Goal: Browse casually: Explore the website without a specific task or goal

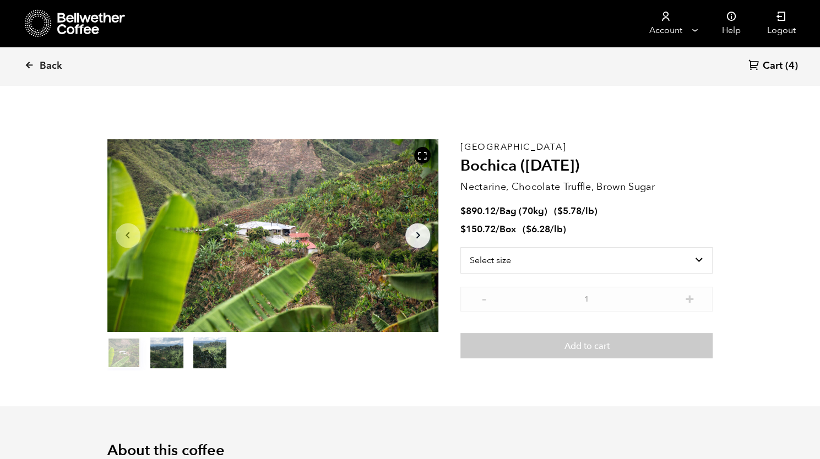
scroll to position [479, 586]
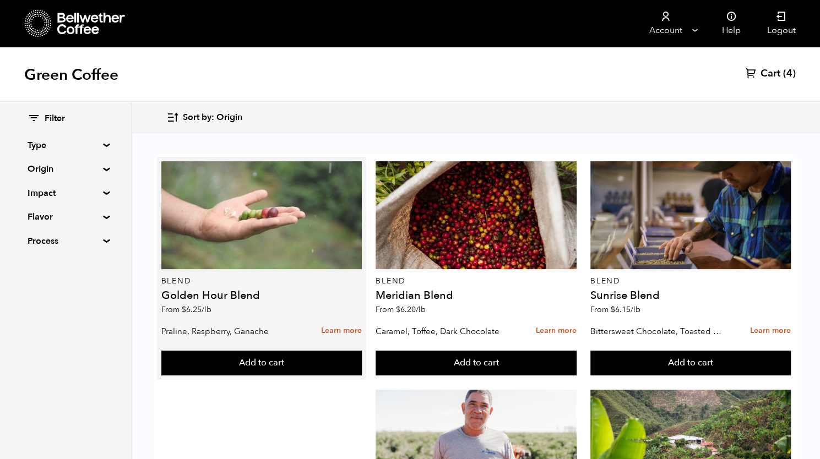
scroll to position [670, 0]
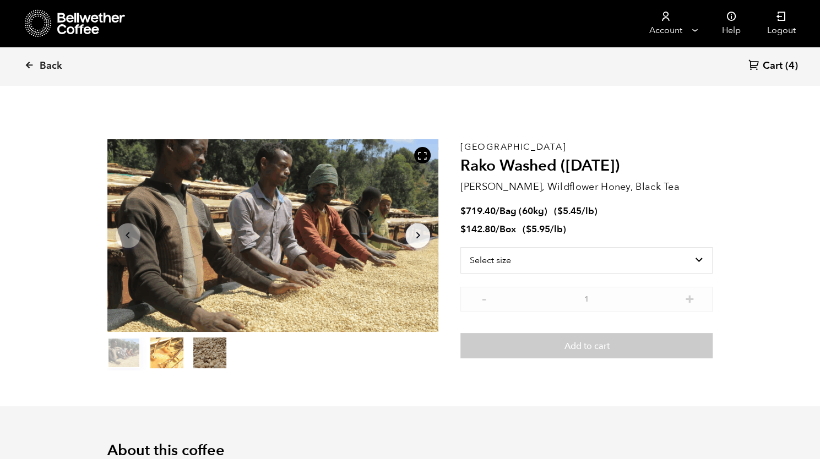
scroll to position [479, 586]
click at [420, 157] on icon at bounding box center [423, 156] width 10 height 10
click at [303, 207] on div at bounding box center [273, 235] width 332 height 193
click at [424, 158] on icon at bounding box center [423, 156] width 10 height 10
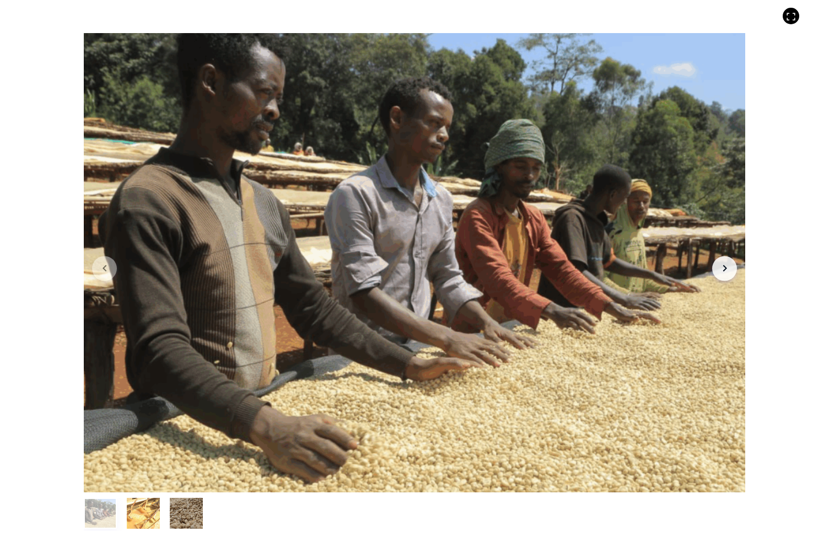
click at [138, 459] on button "item 1" at bounding box center [143, 515] width 33 height 31
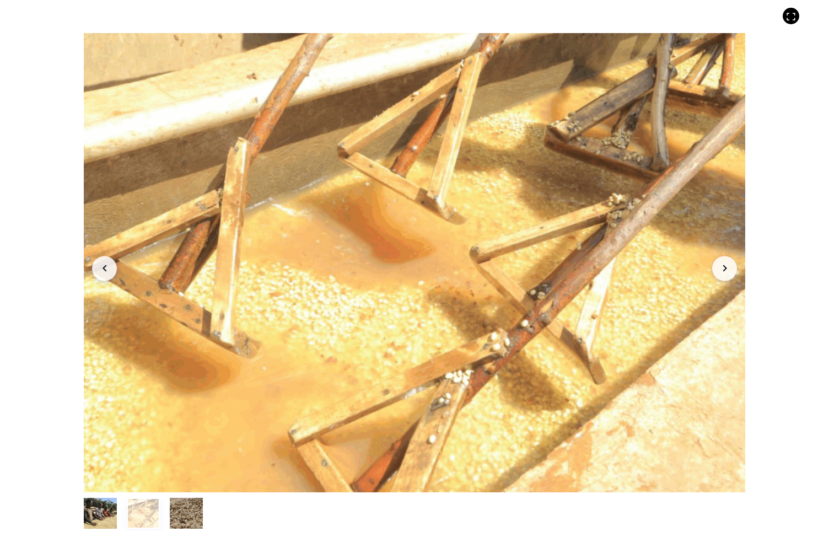
click at [182, 459] on button "item 2" at bounding box center [186, 515] width 33 height 31
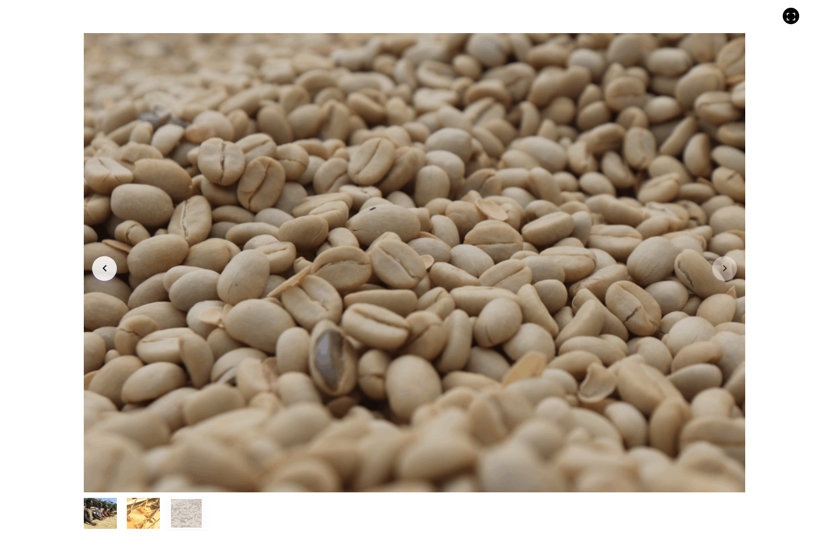
click at [152, 459] on button "item 1" at bounding box center [143, 515] width 33 height 31
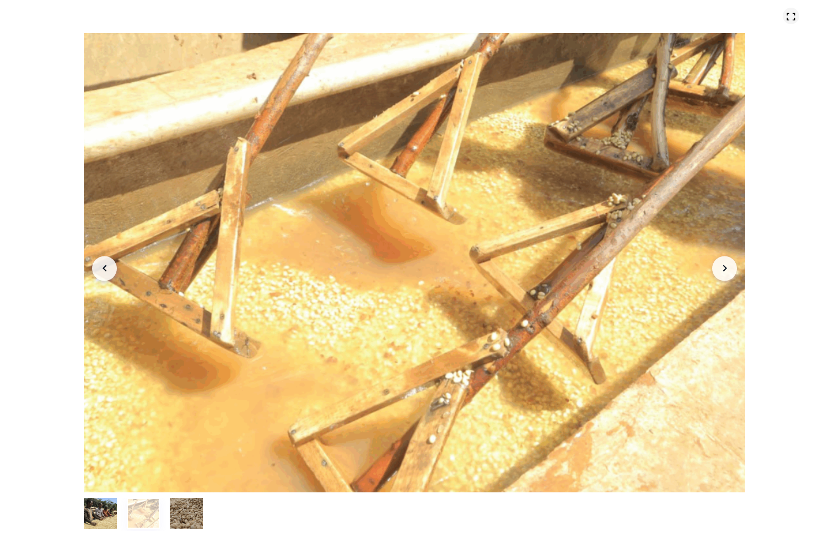
click at [794, 17] on icon at bounding box center [791, 17] width 10 height 10
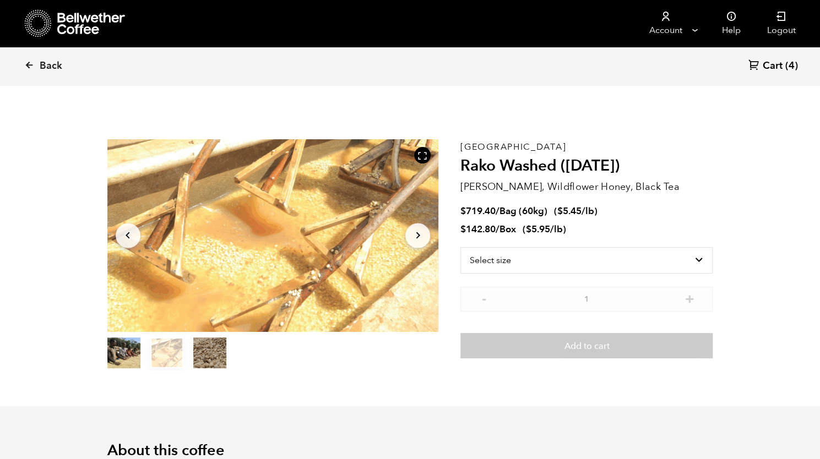
click at [121, 353] on button "item 0" at bounding box center [123, 355] width 33 height 31
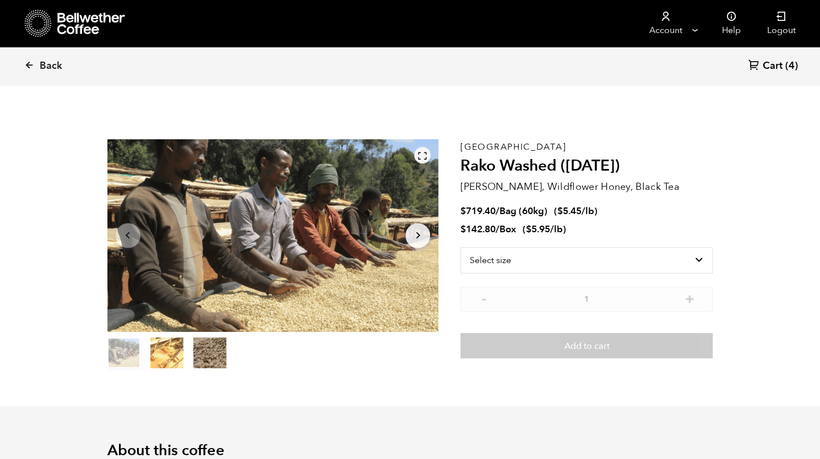
click at [420, 156] on icon at bounding box center [423, 156] width 10 height 10
click at [332, 259] on div at bounding box center [273, 235] width 332 height 193
click at [421, 160] on div at bounding box center [422, 155] width 17 height 17
click at [305, 159] on div at bounding box center [273, 235] width 332 height 193
click at [291, 229] on div at bounding box center [273, 235] width 332 height 193
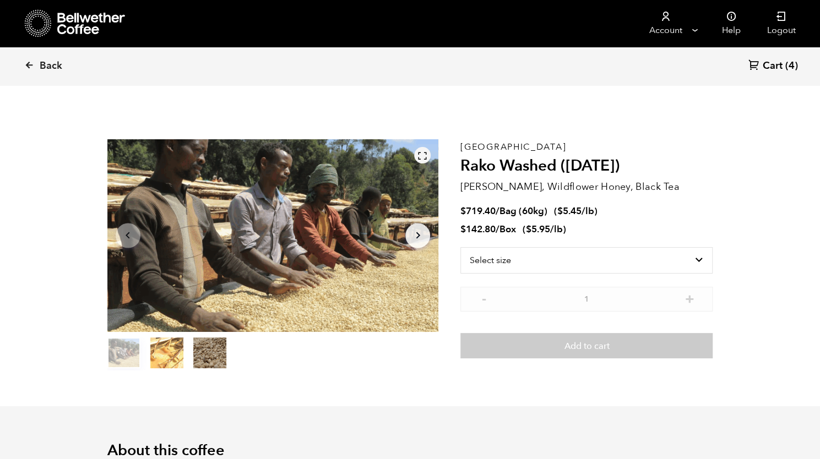
click at [421, 152] on icon at bounding box center [423, 156] width 10 height 10
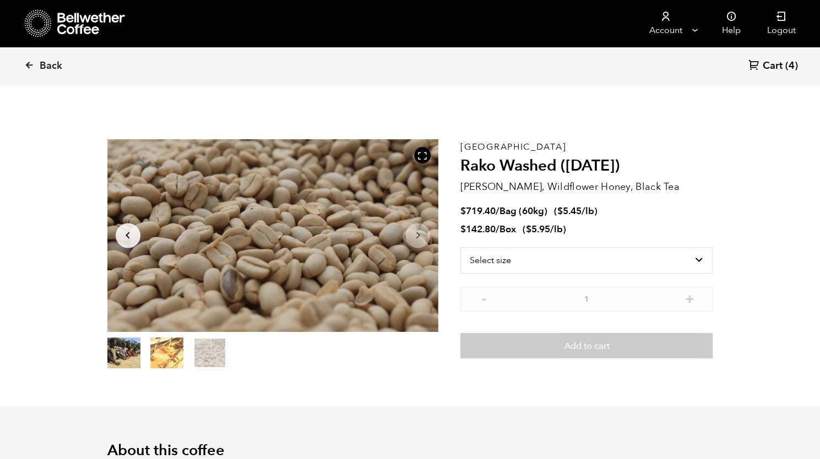
click at [246, 239] on div at bounding box center [273, 235] width 332 height 193
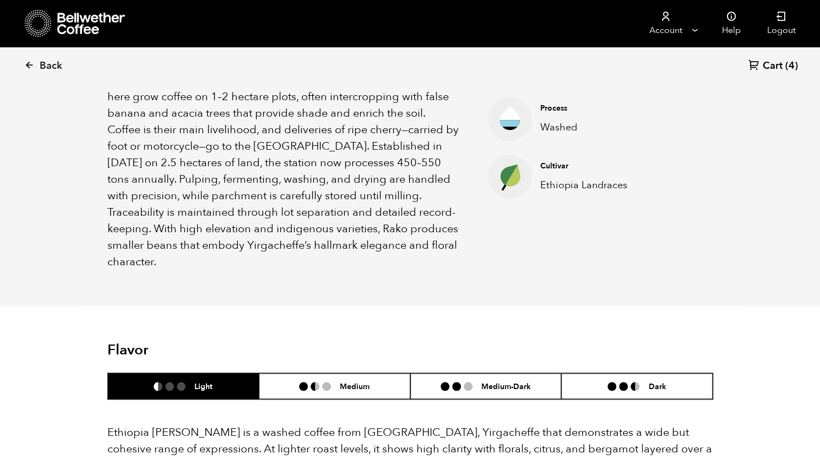
scroll to position [428, 0]
